Goal: Use online tool/utility: Utilize a website feature to perform a specific function

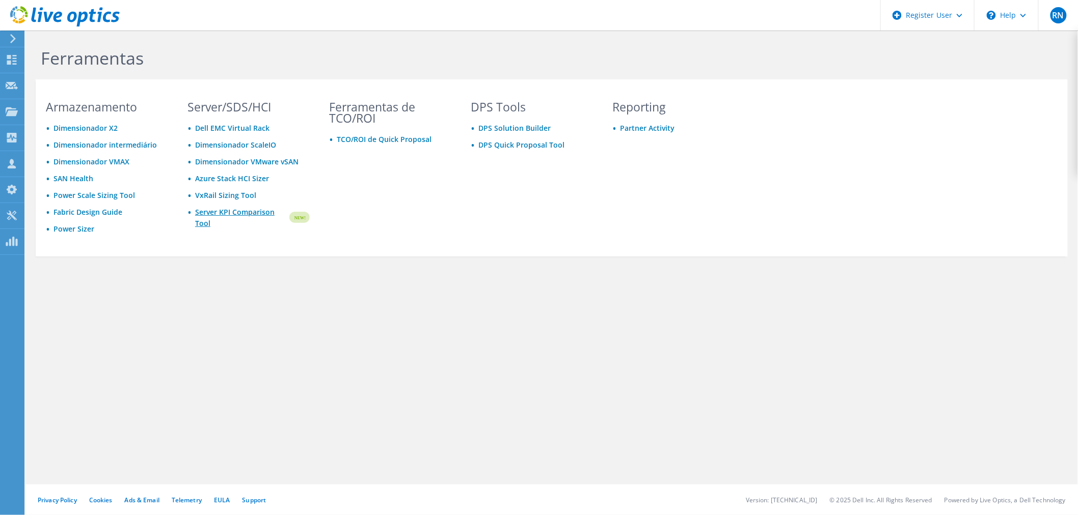
click at [243, 208] on link "Server KPI Comparison Tool" at bounding box center [241, 218] width 93 height 22
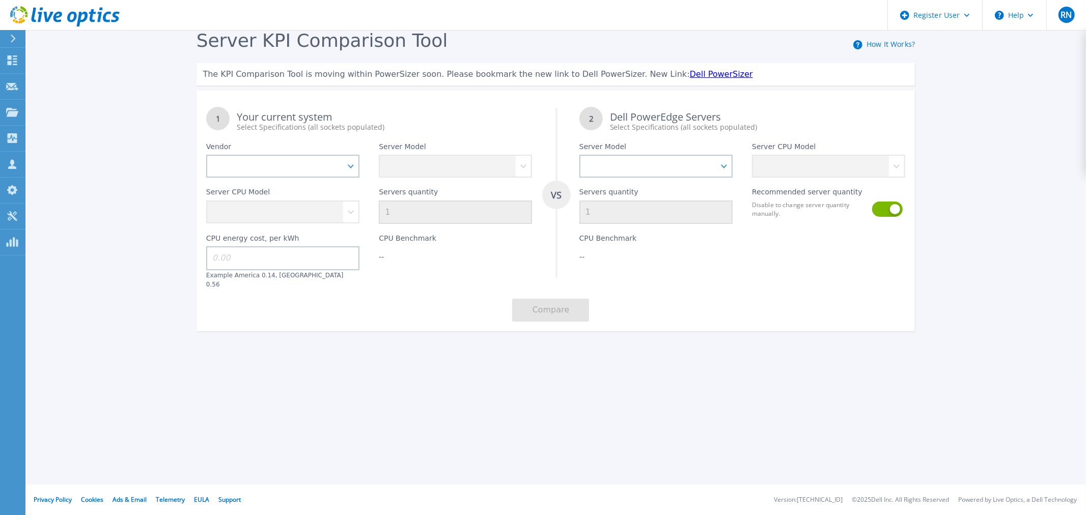
click at [690, 76] on link "Dell PowerSizer" at bounding box center [721, 74] width 63 height 10
click at [357, 166] on select "Dell HPE Lenovo Supermicro" at bounding box center [282, 166] width 153 height 23
select select "Dell"
click at [206, 155] on select "Dell HPE Lenovo Supermicro" at bounding box center [282, 166] width 153 height 23
click at [489, 163] on select at bounding box center [455, 166] width 153 height 23
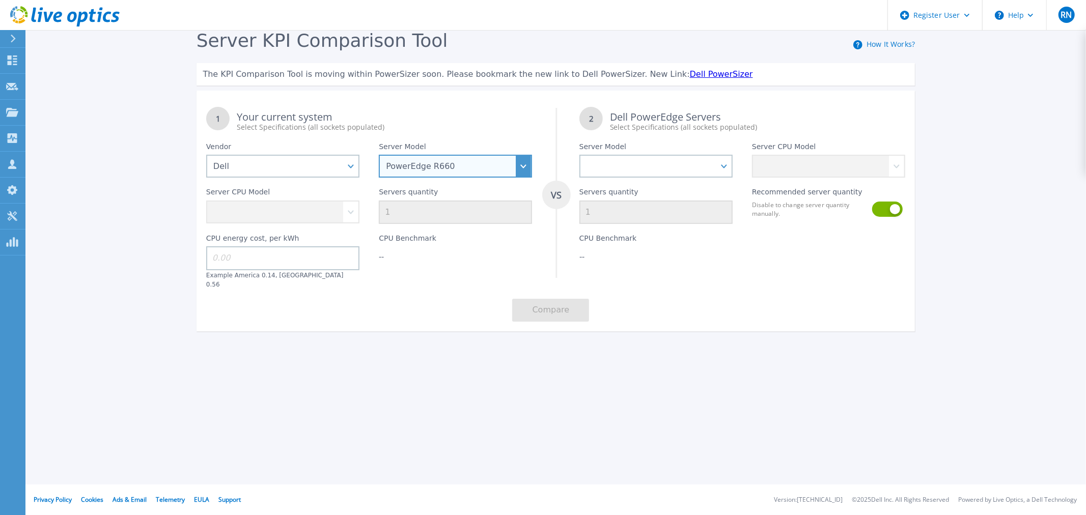
click at [379, 155] on select "PowerEdge C6520 PowerEdge C6525 PowerEdge HS5610 PowerEdge HS5620 PowerEdge R24…" at bounding box center [455, 166] width 153 height 23
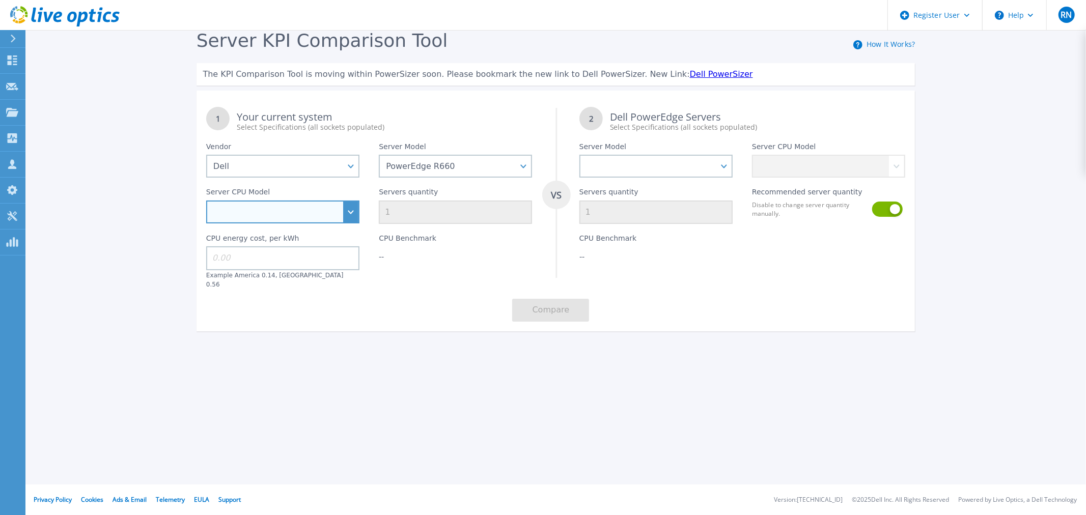
click at [340, 207] on select "Intel Xeon Gold 6414U 2GHz Intel Xeon Gold 6430 2.1GHz Intel Xeon Gold 6454S 2.…" at bounding box center [282, 212] width 153 height 23
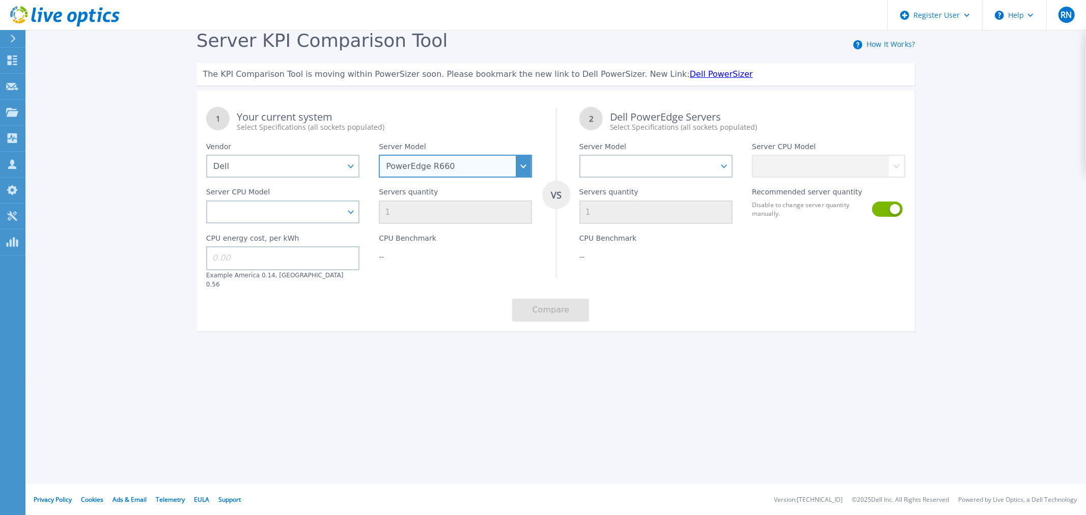
click at [525, 165] on select "PowerEdge C6520 PowerEdge C6525 PowerEdge HS5610 PowerEdge HS5620 PowerEdge R24…" at bounding box center [455, 166] width 153 height 23
click at [379, 155] on select "PowerEdge C6520 PowerEdge C6525 PowerEdge HS5610 PowerEdge HS5620 PowerEdge R24…" at bounding box center [455, 166] width 153 height 23
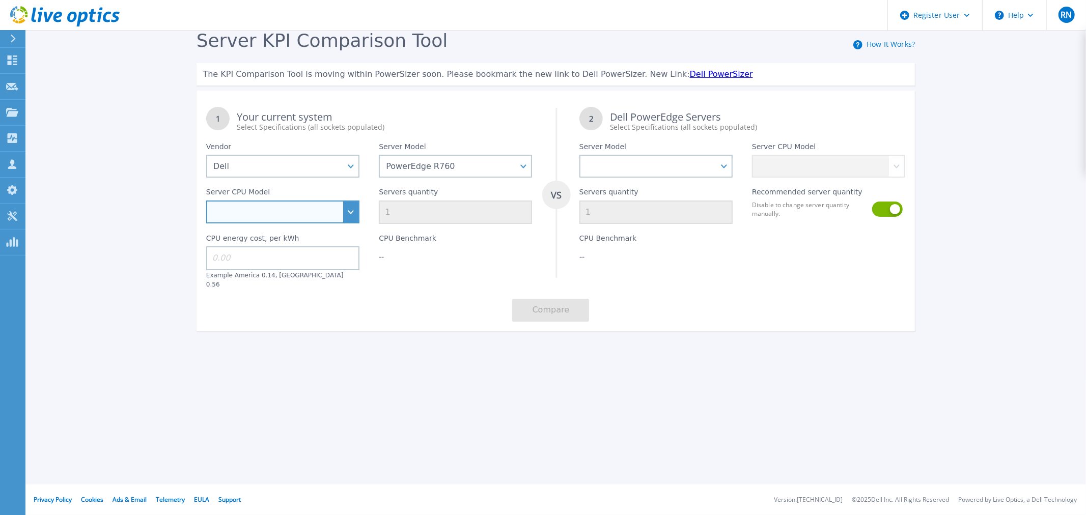
click at [353, 212] on select "Intel Xeon 9470 2GHz Intel Xeon Gold 6544Y 3.6GHz Intel Xeon Silver 4509Y 2.6GH…" at bounding box center [282, 212] width 153 height 23
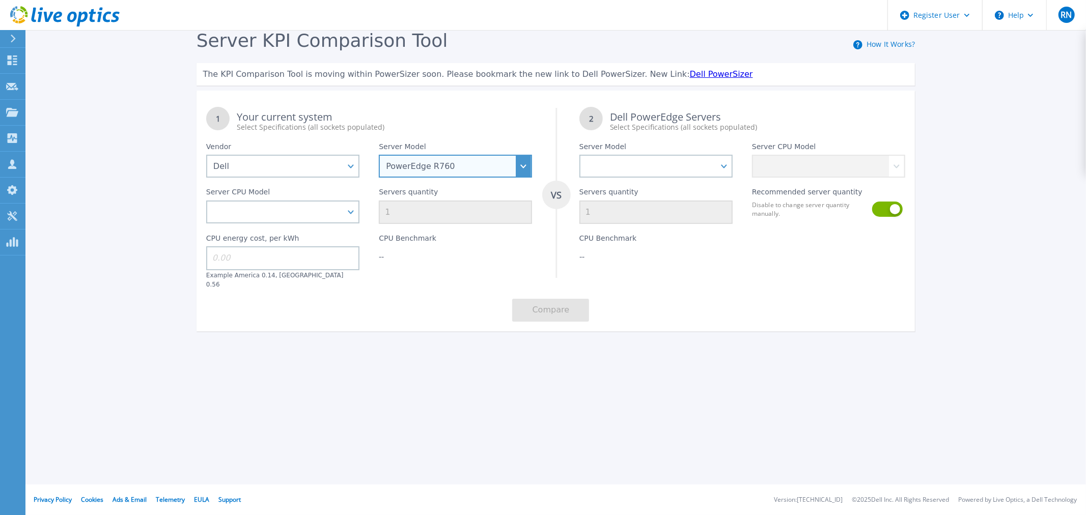
click at [527, 165] on select "PowerEdge C6520 PowerEdge C6525 PowerEdge HS5610 PowerEdge HS5620 PowerEdge R24…" at bounding box center [455, 166] width 153 height 23
select select "PowerEdge R760XA"
click at [379, 155] on select "PowerEdge C6520 PowerEdge C6525 PowerEdge HS5610 PowerEdge HS5620 PowerEdge R24…" at bounding box center [455, 166] width 153 height 23
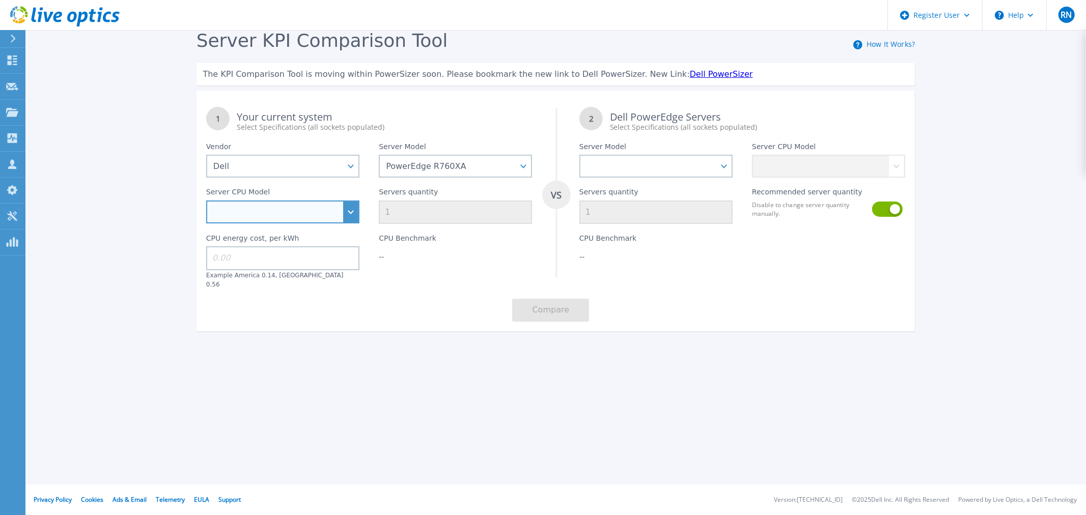
click at [357, 210] on select "Intel Xeon Silver 4509Y 2.6GHz Intel Xeon Silver 4510 2.4GHz Intel Xeon Silver …" at bounding box center [282, 212] width 153 height 23
click at [428, 297] on div "1 Your current system Select Specifications (all sockets populated) VS 2 Dell P…" at bounding box center [556, 214] width 719 height 234
